Goal: Find specific page/section: Find specific page/section

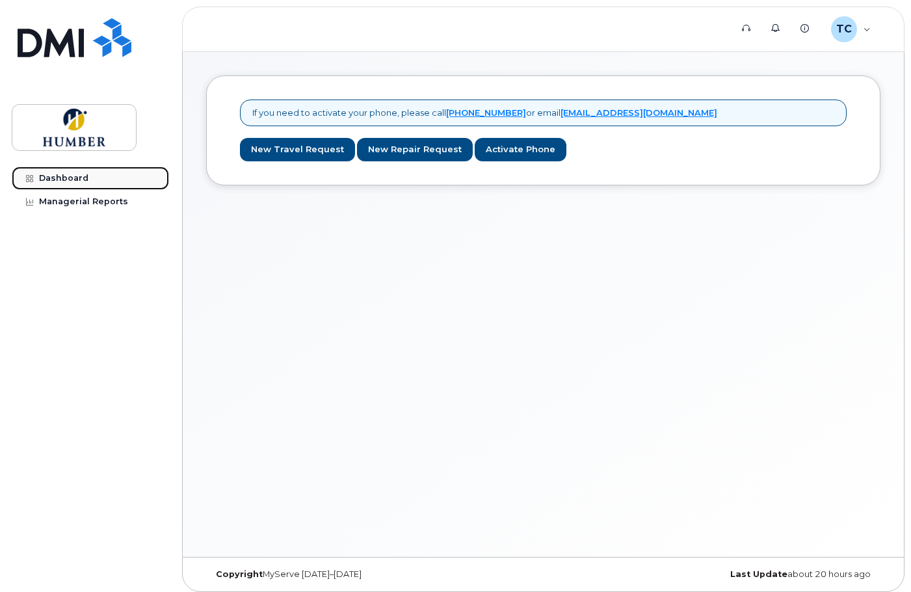
click at [62, 181] on div "Dashboard" at bounding box center [63, 178] width 49 height 10
click at [100, 178] on link "Dashboard" at bounding box center [90, 177] width 157 height 23
click at [123, 194] on link "Managerial Reports" at bounding box center [90, 201] width 157 height 23
